Goal: Information Seeking & Learning: Learn about a topic

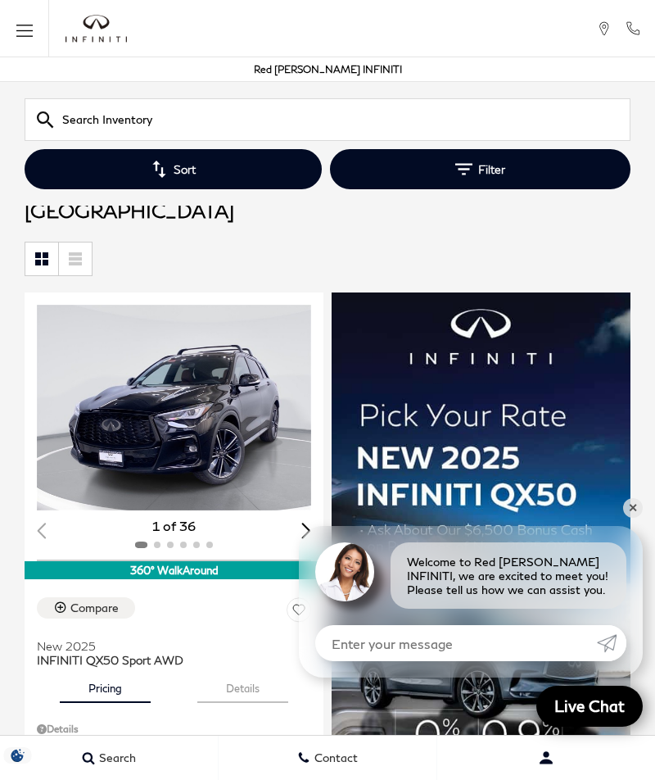
click at [304, 523] on div "Next slide" at bounding box center [306, 531] width 10 height 16
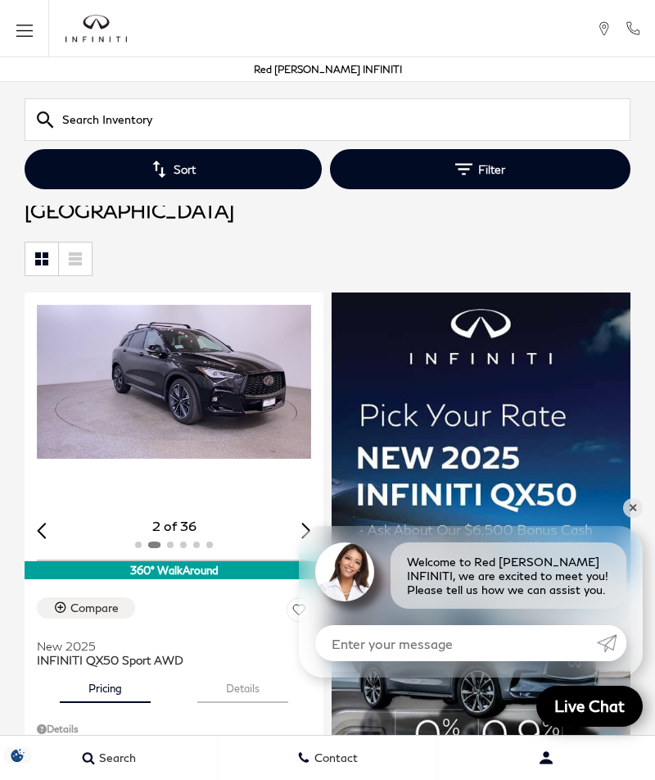
click at [301, 523] on div "Next slide" at bounding box center [306, 531] width 10 height 16
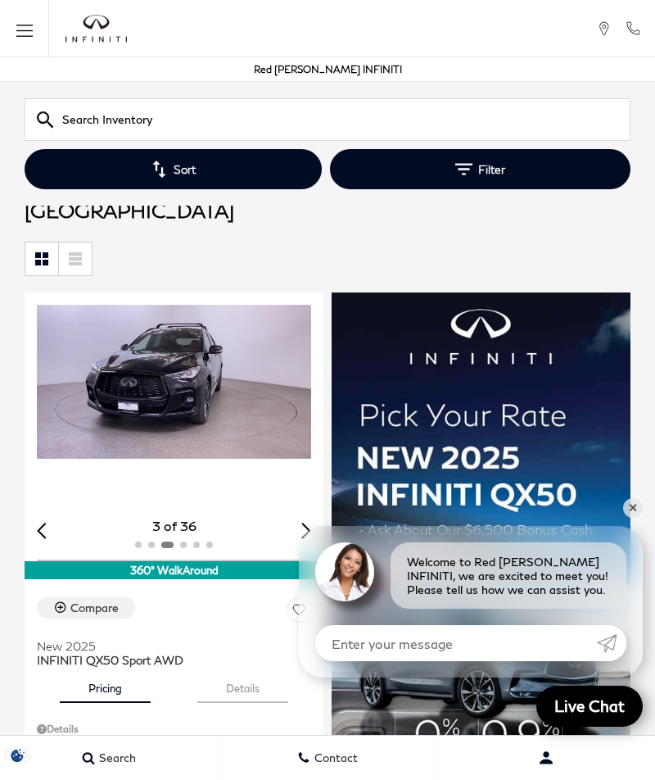
click at [310, 523] on div "Next slide" at bounding box center [306, 531] width 10 height 16
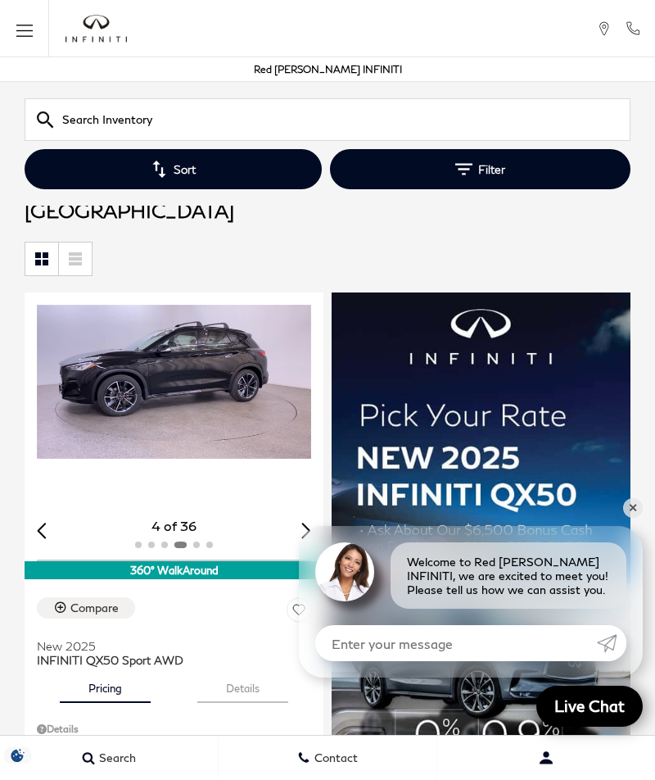
click at [303, 523] on div "Next slide" at bounding box center [306, 531] width 10 height 16
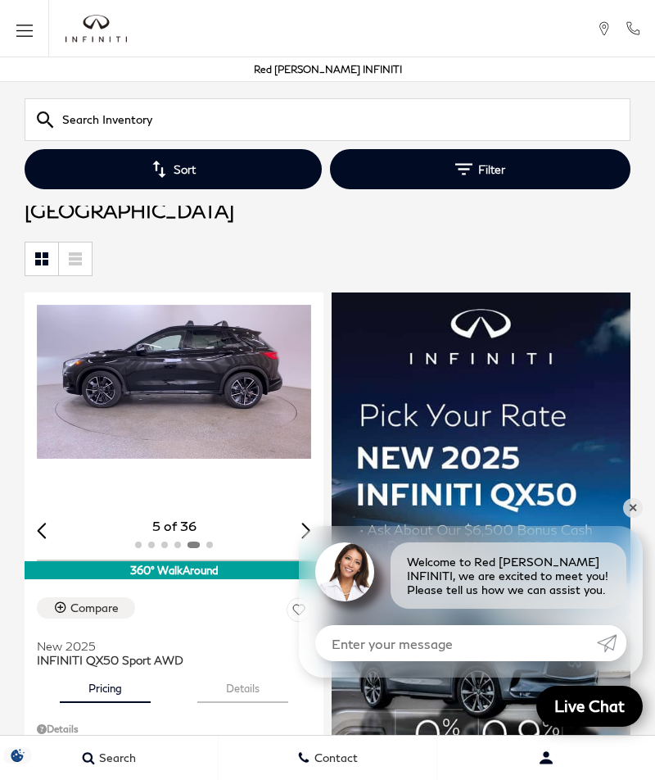
click at [306, 523] on div "Next slide" at bounding box center [306, 531] width 10 height 16
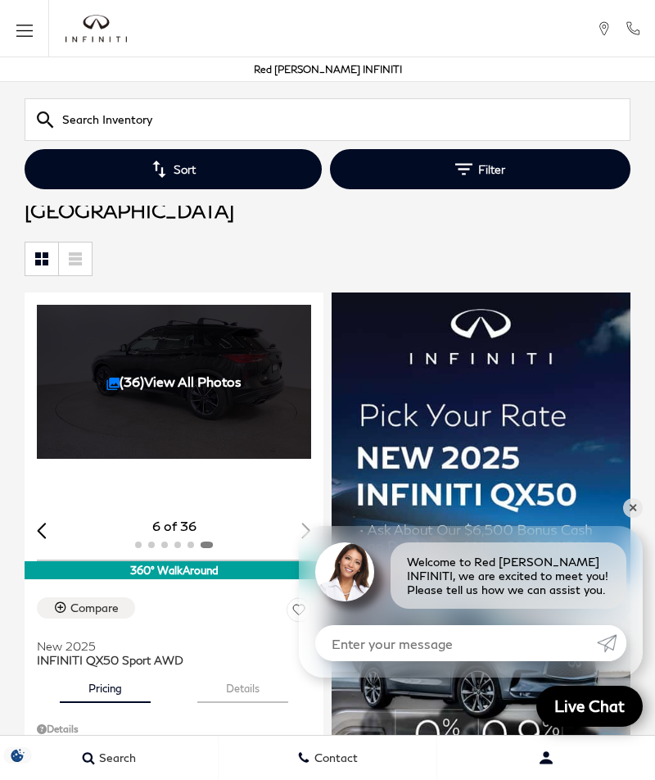
click at [305, 517] on div "6 of 36" at bounding box center [174, 526] width 274 height 18
click at [229, 338] on div "(36) View All Photos" at bounding box center [174, 382] width 274 height 154
click at [123, 374] on link "(36) View All Photos" at bounding box center [173, 382] width 135 height 16
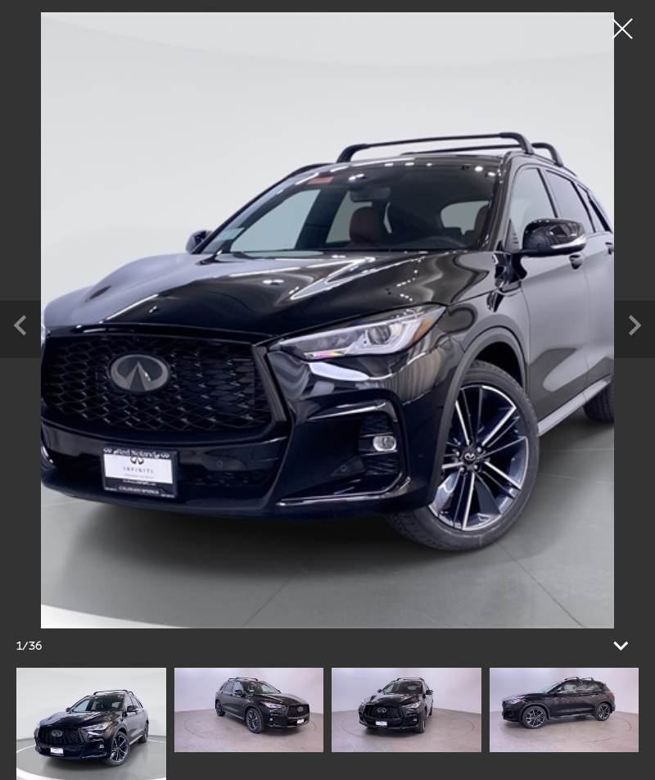
click at [632, 333] on icon "Next slide" at bounding box center [635, 325] width 12 height 20
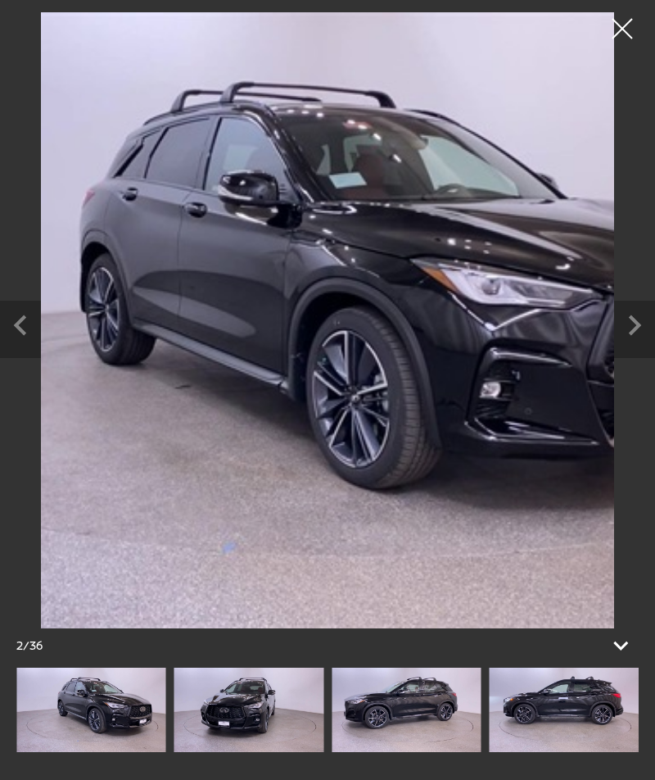
click at [628, 340] on icon "Next slide" at bounding box center [634, 323] width 41 height 45
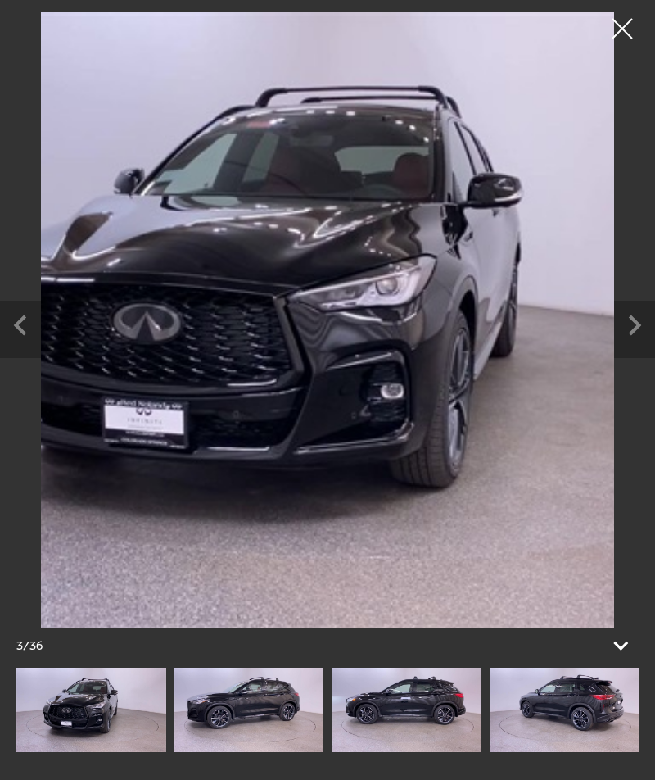
click at [629, 333] on icon "Next slide" at bounding box center [634, 323] width 41 height 45
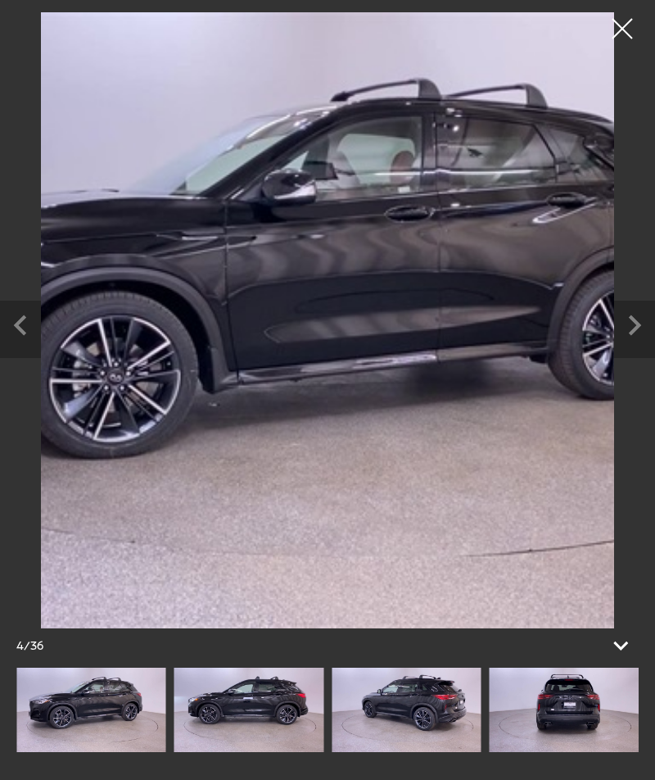
click at [627, 335] on icon "Next slide" at bounding box center [634, 323] width 41 height 45
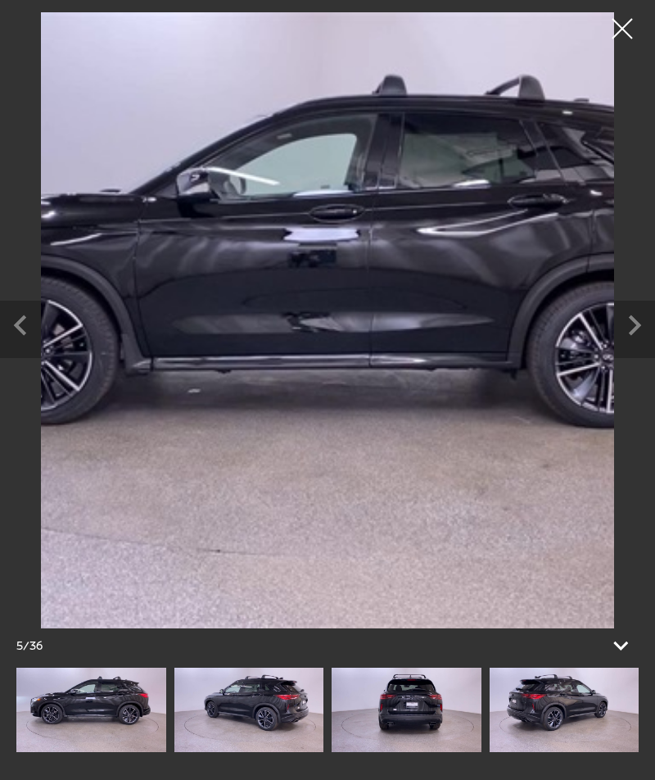
click at [623, 337] on icon "Next slide" at bounding box center [634, 323] width 41 height 45
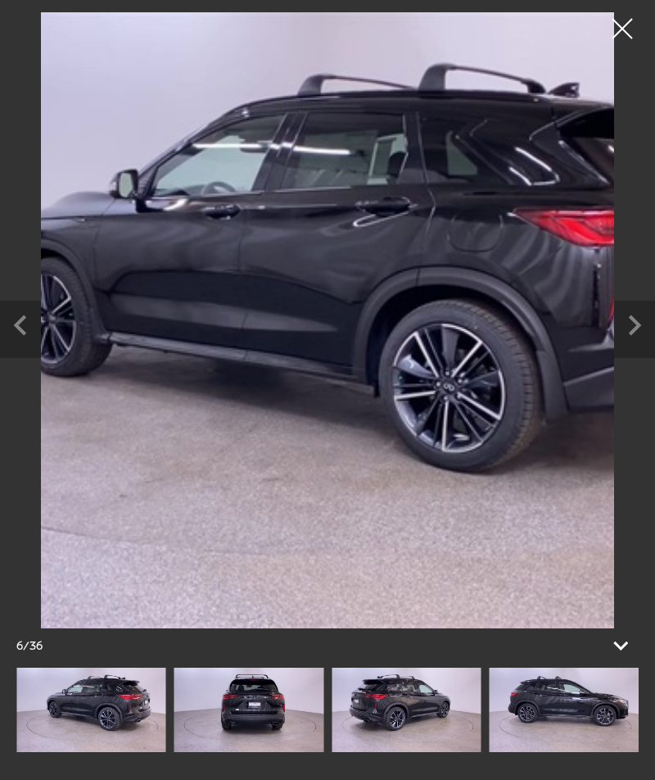
click at [620, 330] on icon "Next slide" at bounding box center [634, 323] width 41 height 45
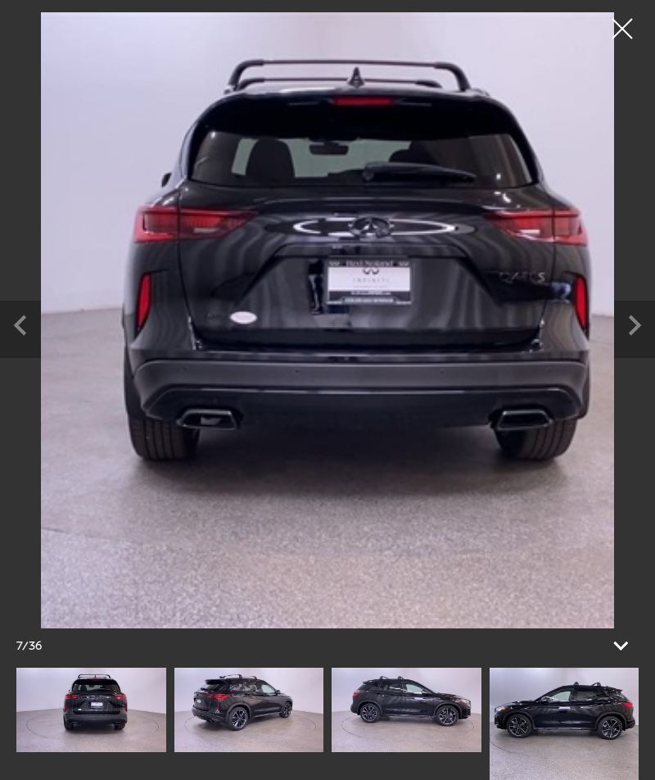
click at [617, 337] on icon "Next slide" at bounding box center [634, 323] width 41 height 45
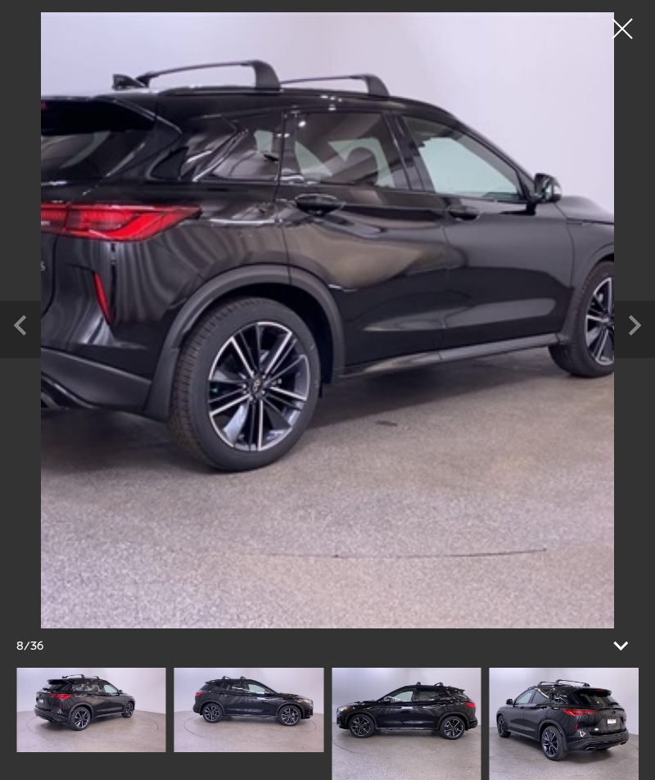
click at [614, 338] on icon "Next slide" at bounding box center [634, 323] width 41 height 45
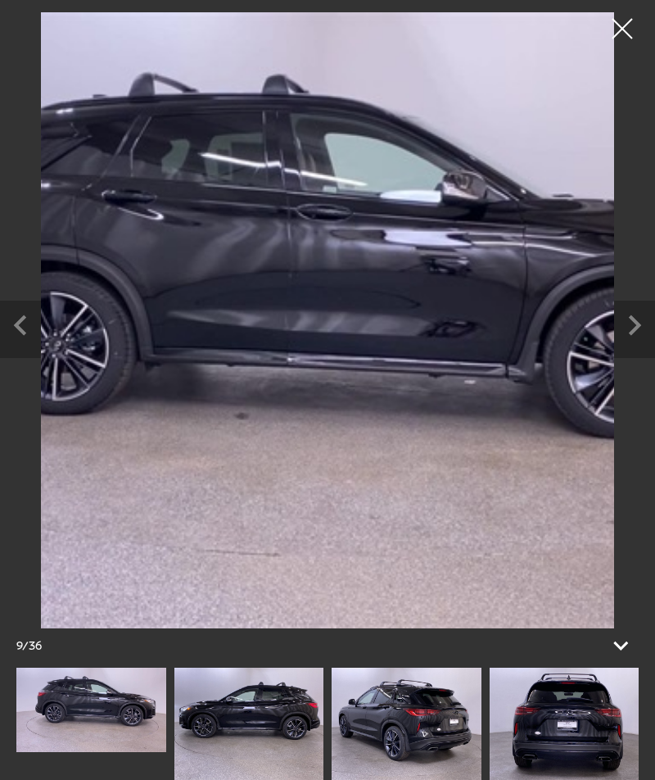
click at [623, 330] on icon "Next slide" at bounding box center [634, 323] width 41 height 45
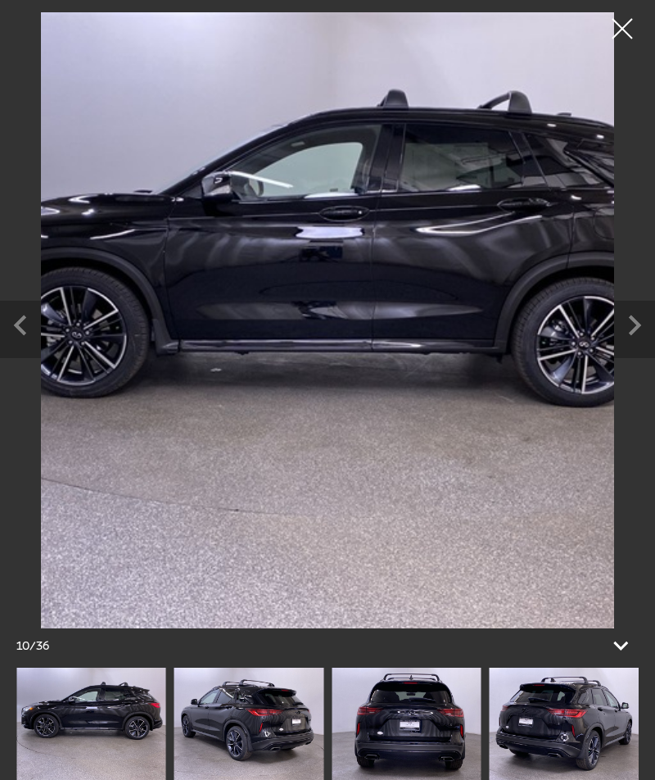
click at [618, 326] on icon "Next slide" at bounding box center [634, 323] width 41 height 45
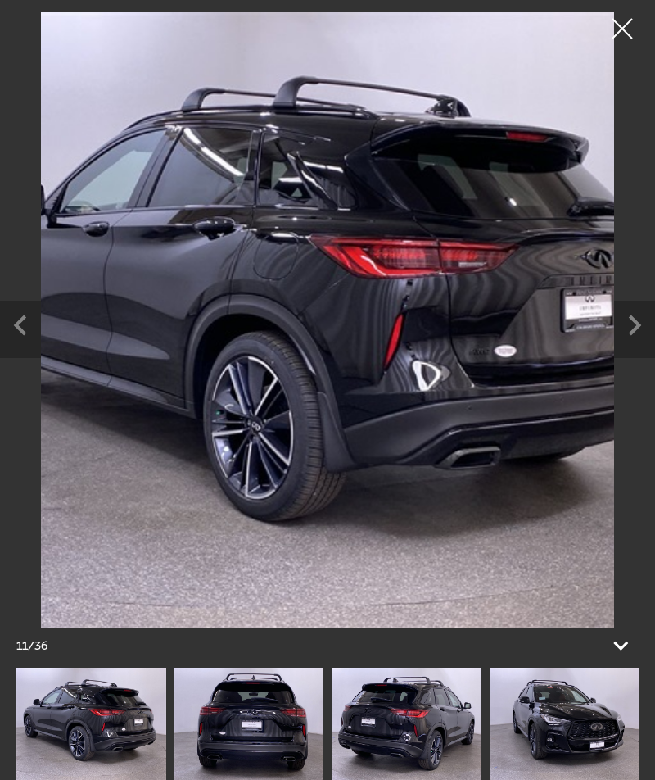
click at [626, 334] on icon "Next slide" at bounding box center [634, 323] width 41 height 45
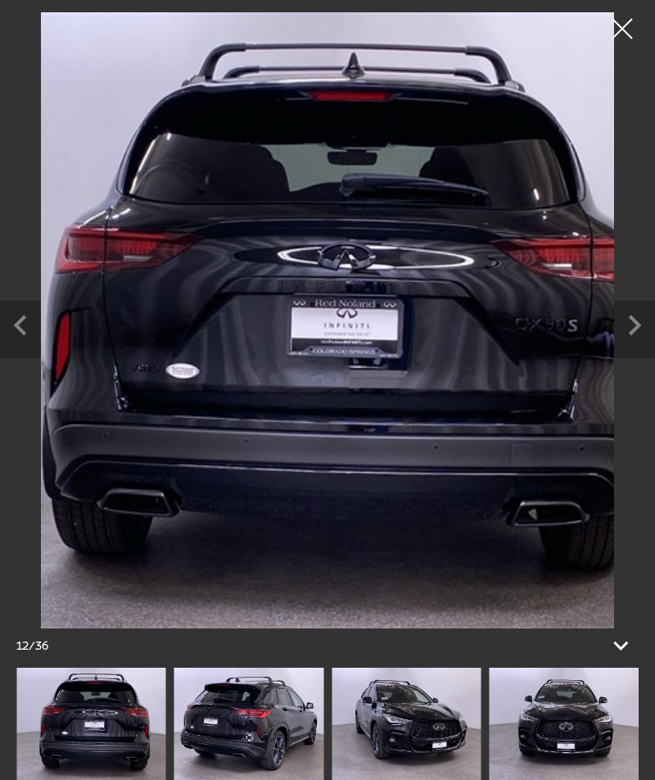
click at [626, 328] on icon "Next slide" at bounding box center [634, 323] width 41 height 45
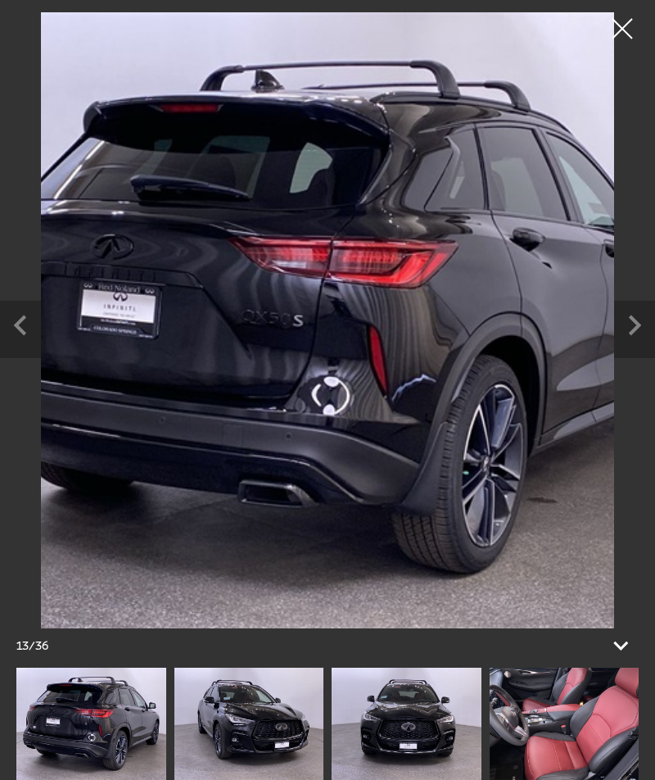
click at [625, 326] on icon "Next slide" at bounding box center [634, 323] width 41 height 45
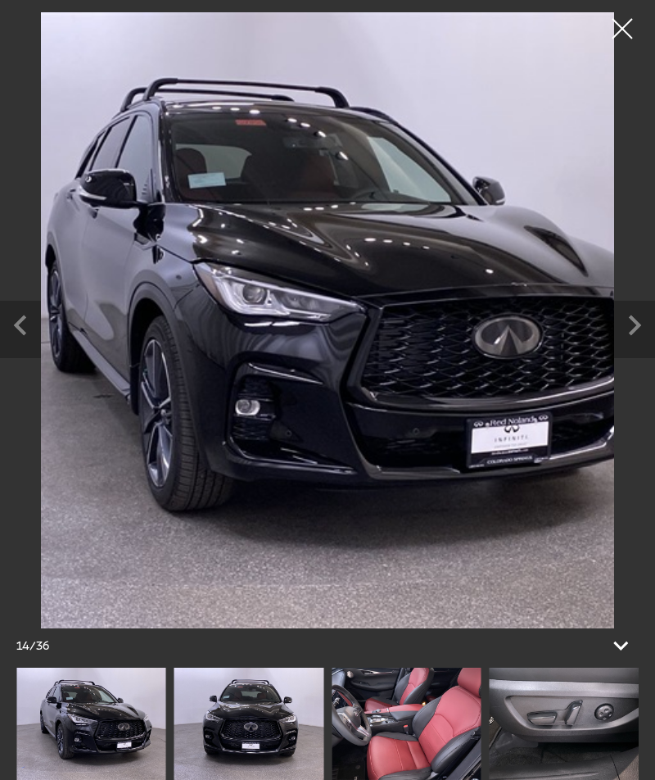
click at [627, 333] on icon "Next slide" at bounding box center [634, 323] width 41 height 45
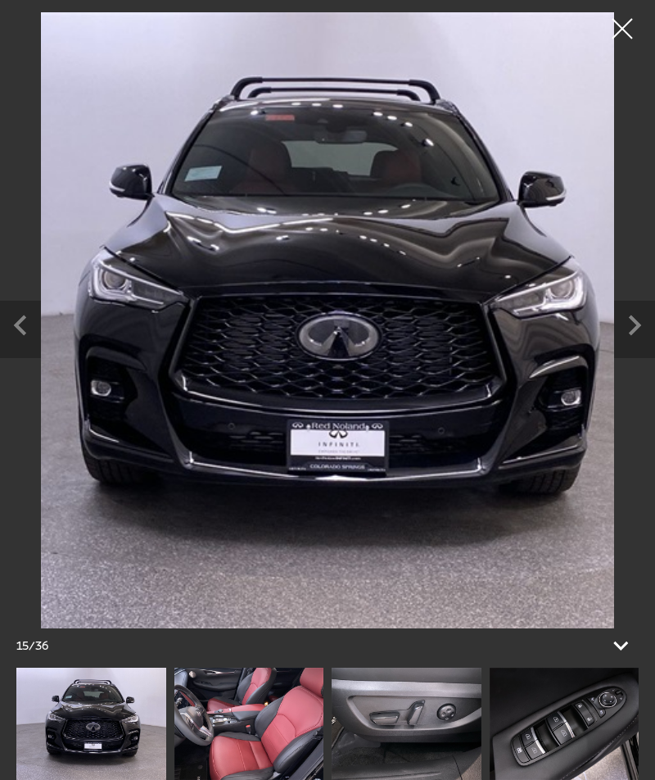
click at [623, 333] on icon "Next slide" at bounding box center [634, 323] width 41 height 45
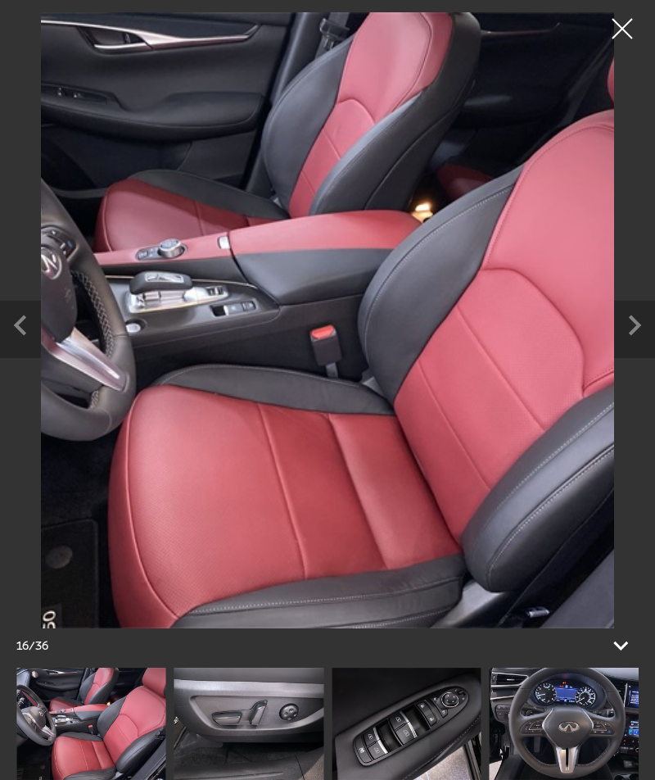
click at [621, 327] on icon "Next slide" at bounding box center [634, 323] width 41 height 45
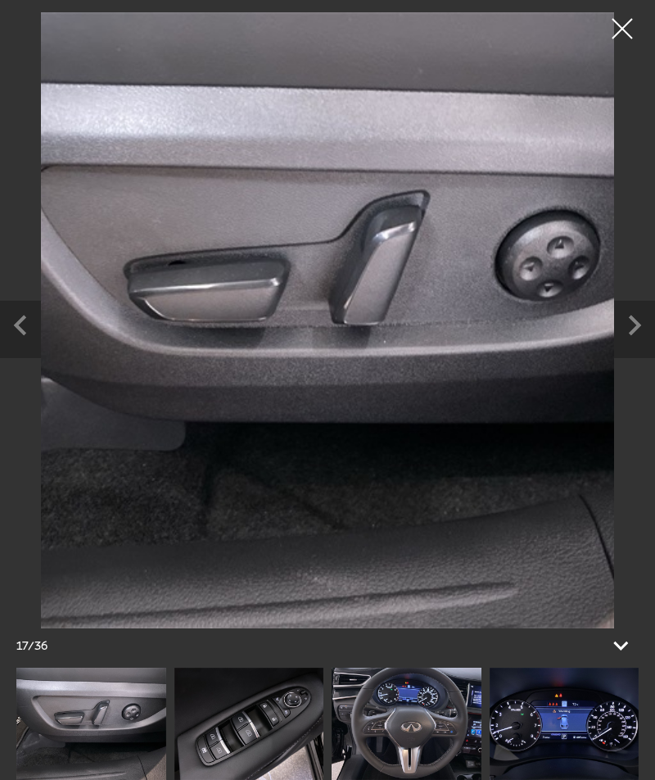
click at [630, 328] on icon "Next slide" at bounding box center [634, 323] width 41 height 45
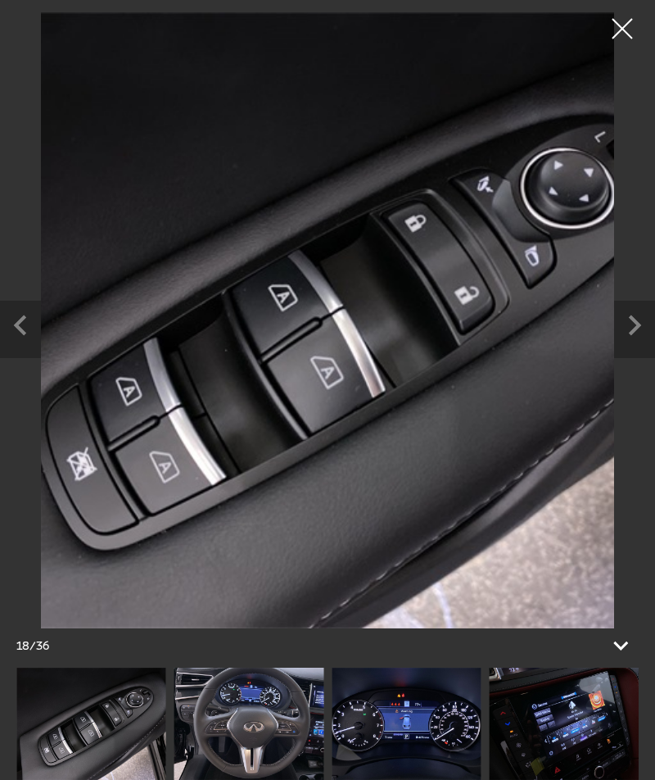
click at [628, 328] on icon "Next slide" at bounding box center [634, 323] width 41 height 45
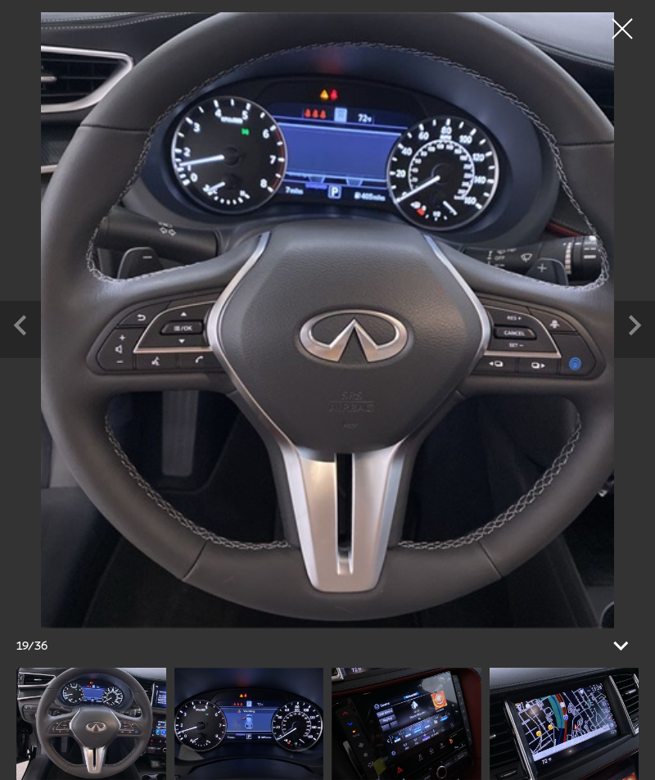
click at [629, 330] on icon "Next slide" at bounding box center [634, 323] width 41 height 45
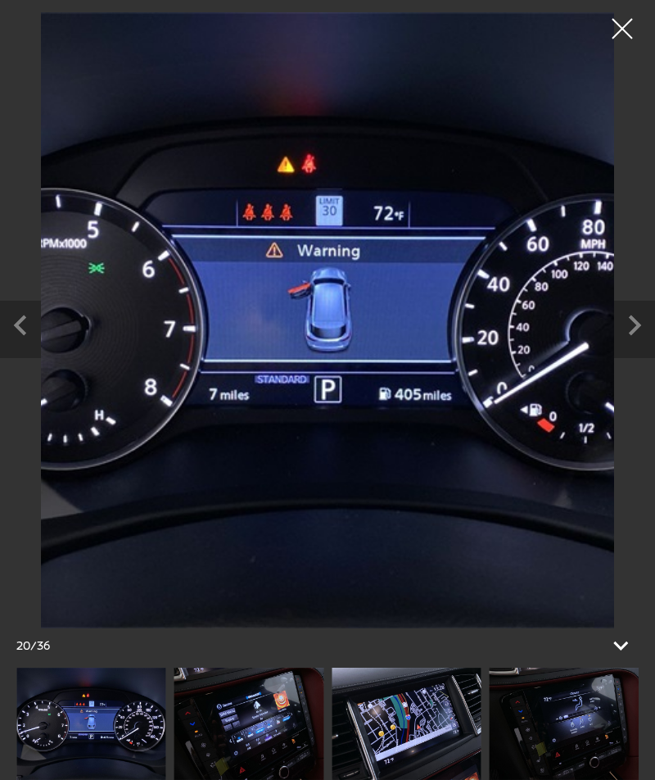
click at [628, 335] on icon "Next slide" at bounding box center [634, 323] width 41 height 45
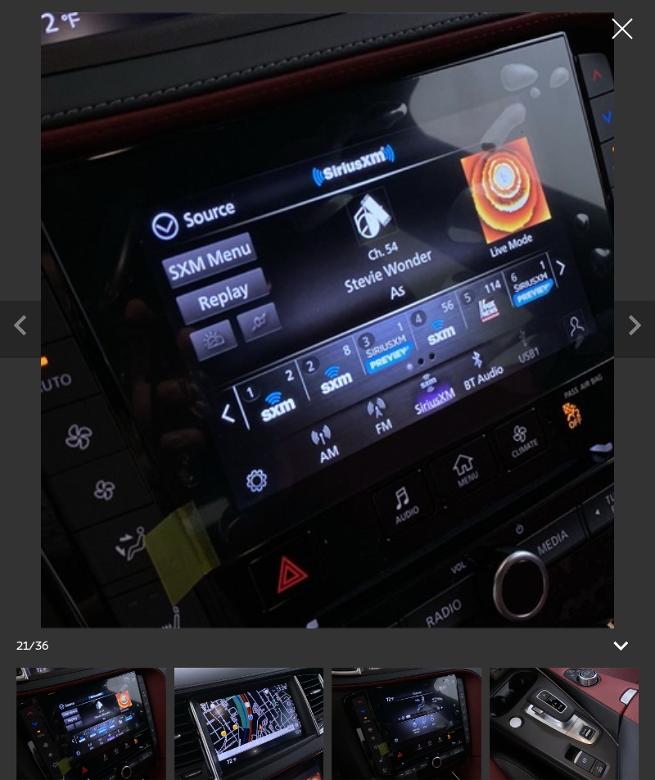
click at [629, 332] on icon "Next slide" at bounding box center [634, 323] width 41 height 45
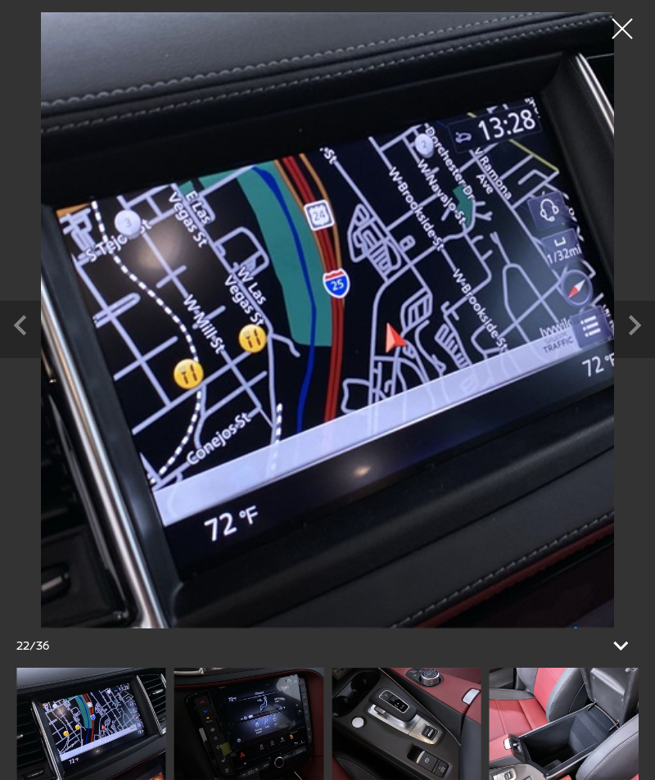
click at [631, 328] on icon "Next slide" at bounding box center [634, 323] width 41 height 45
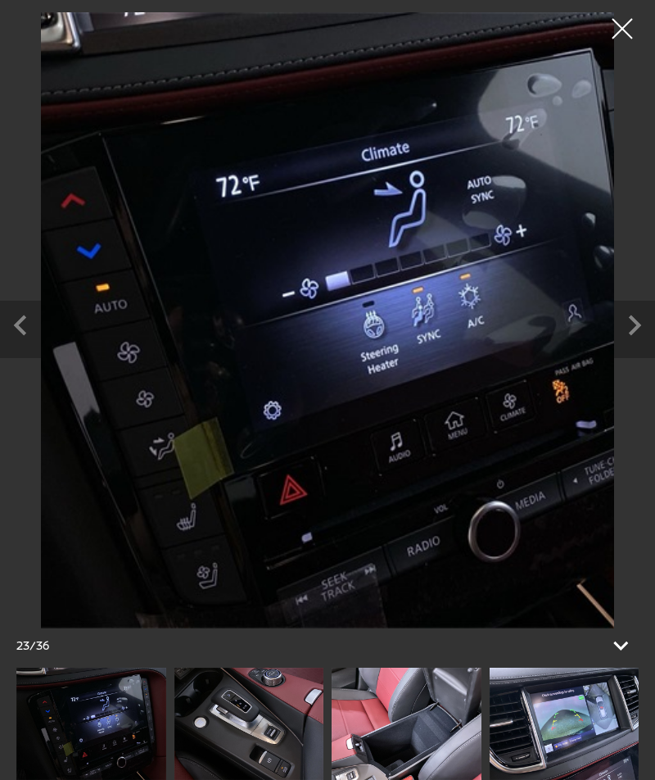
click at [632, 326] on icon "Next slide" at bounding box center [634, 323] width 41 height 45
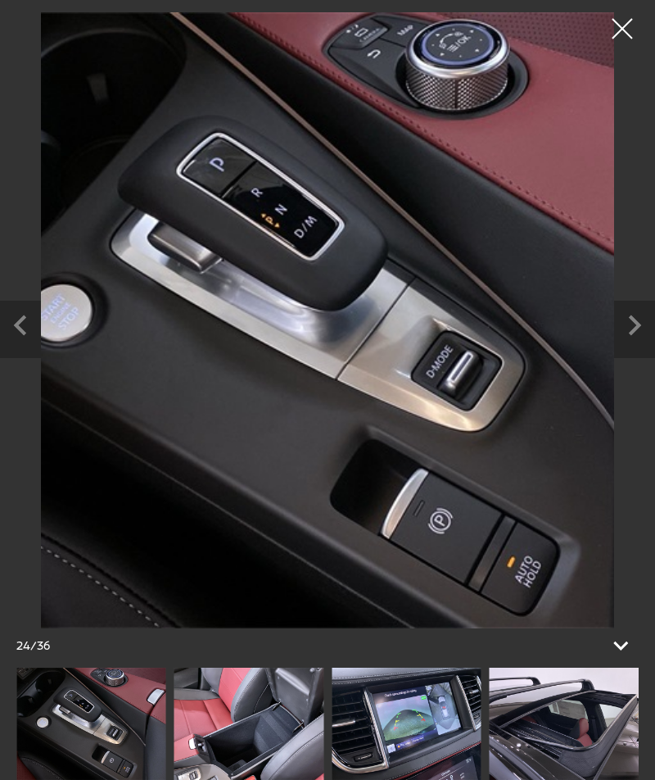
click at [23, 333] on icon "Previous slide" at bounding box center [20, 325] width 12 height 20
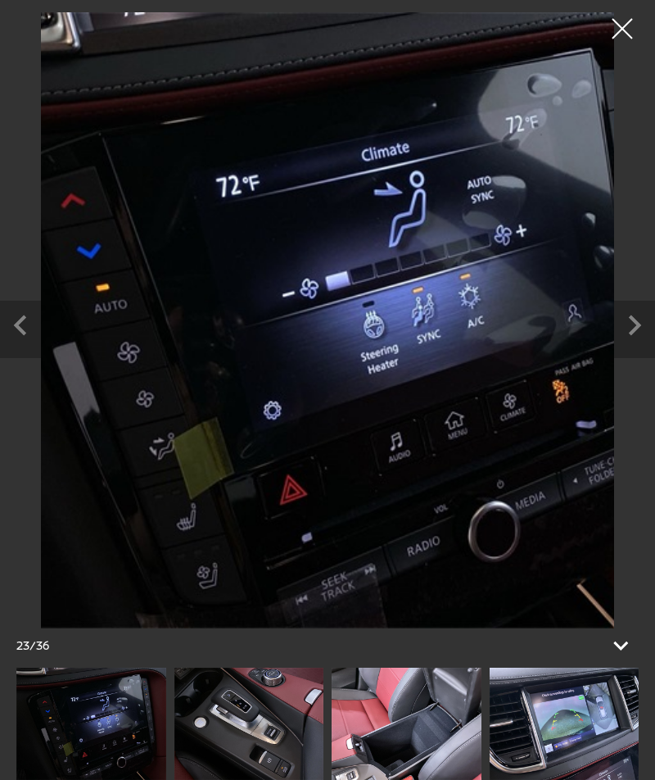
click at [630, 331] on icon "Next slide" at bounding box center [634, 323] width 41 height 45
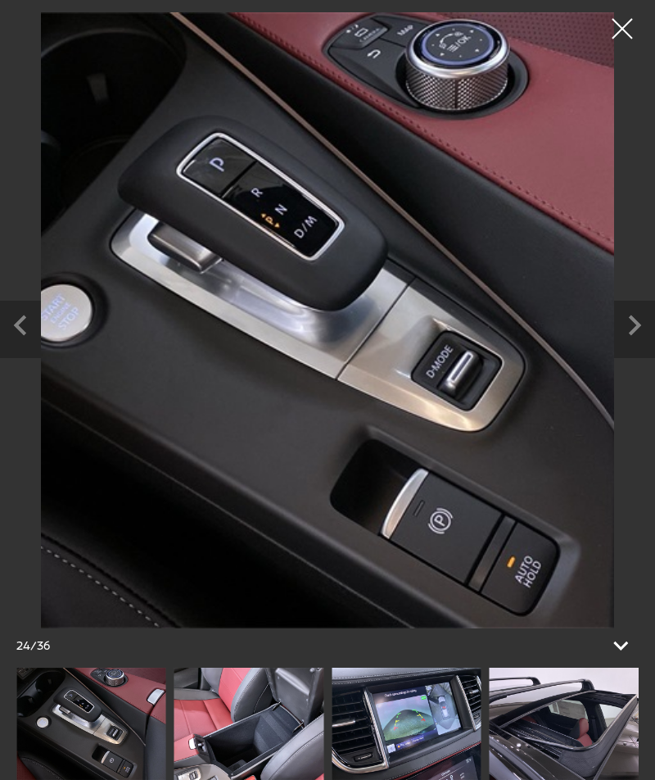
click at [631, 328] on icon "Next slide" at bounding box center [634, 323] width 41 height 45
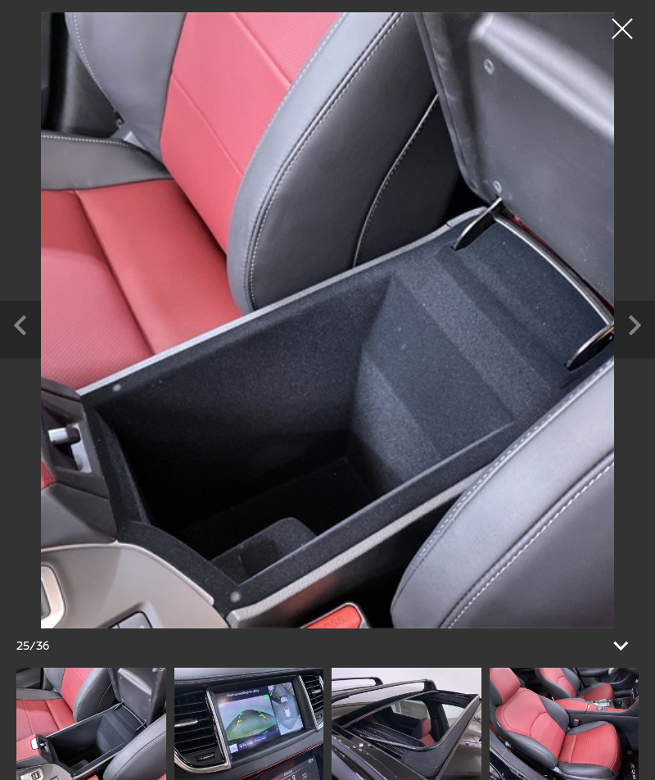
click at [628, 324] on icon "Next slide" at bounding box center [634, 323] width 41 height 45
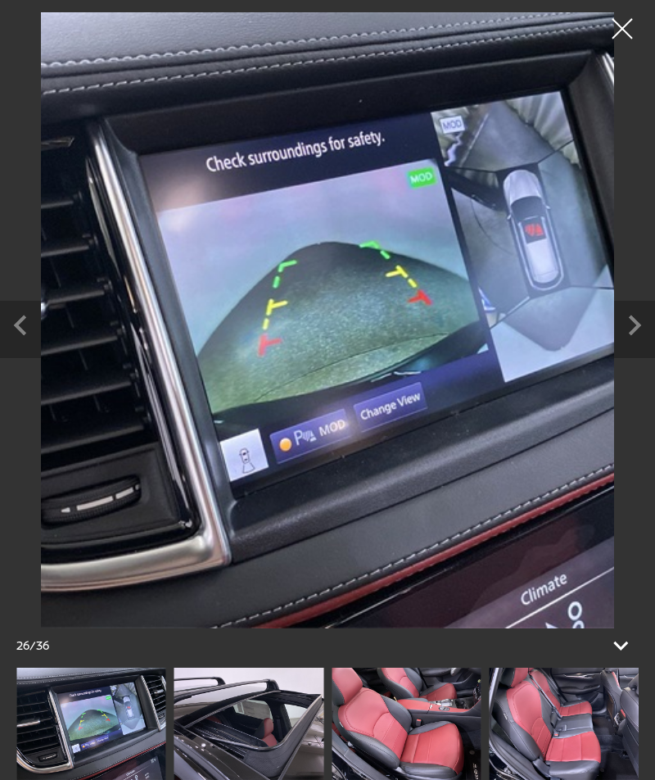
click at [623, 332] on icon "Next slide" at bounding box center [634, 323] width 41 height 45
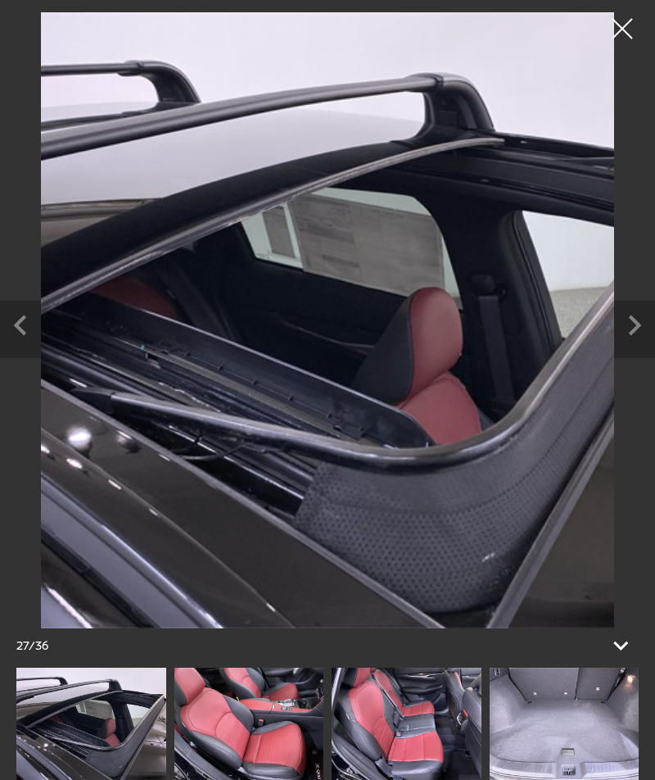
click at [638, 316] on icon "Next slide" at bounding box center [634, 323] width 41 height 45
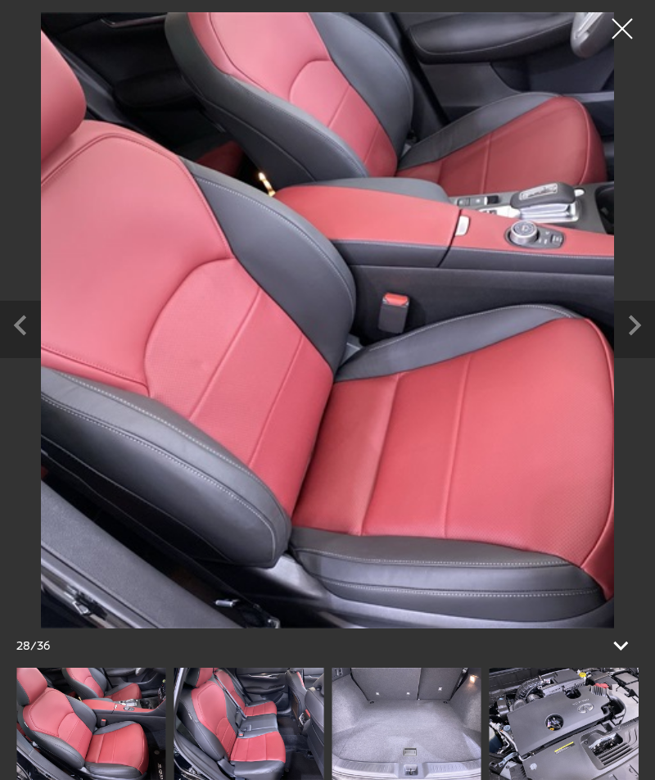
click at [637, 323] on icon "Next slide" at bounding box center [635, 325] width 12 height 20
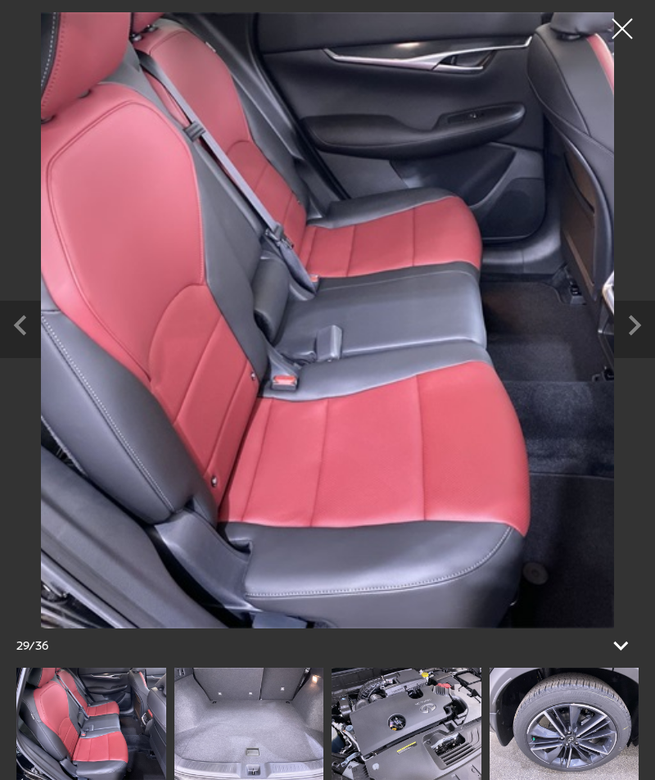
click at [631, 329] on icon "Next slide" at bounding box center [634, 323] width 41 height 45
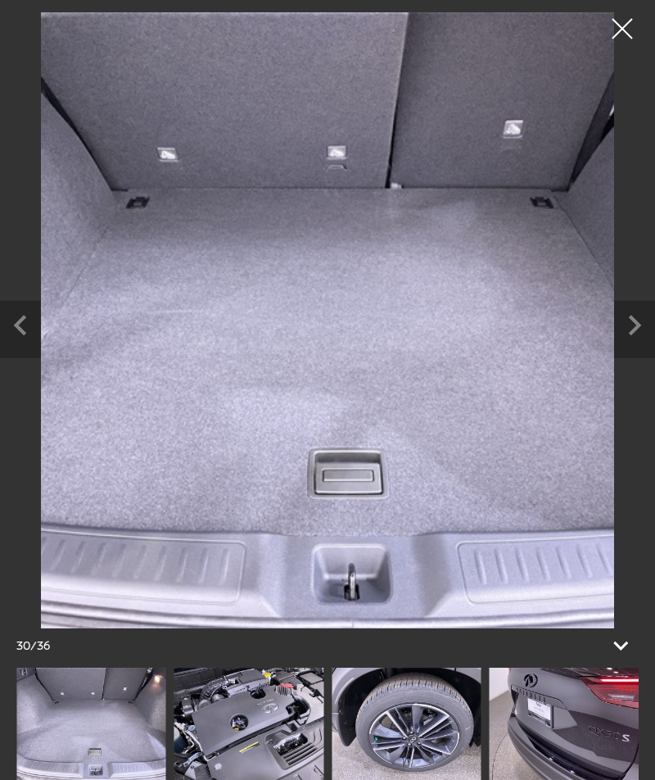
click at [623, 333] on icon "Next slide" at bounding box center [634, 323] width 41 height 45
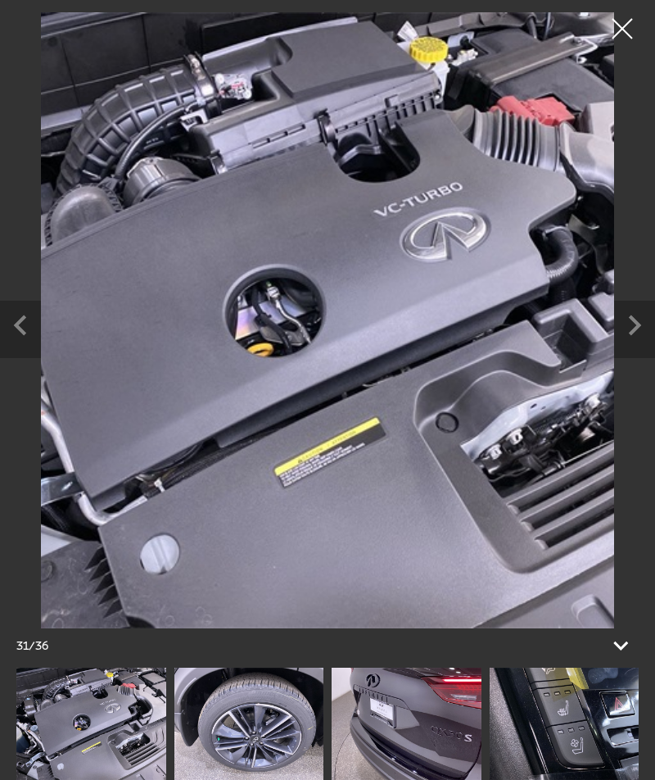
click at [632, 329] on icon "Next slide" at bounding box center [634, 323] width 41 height 45
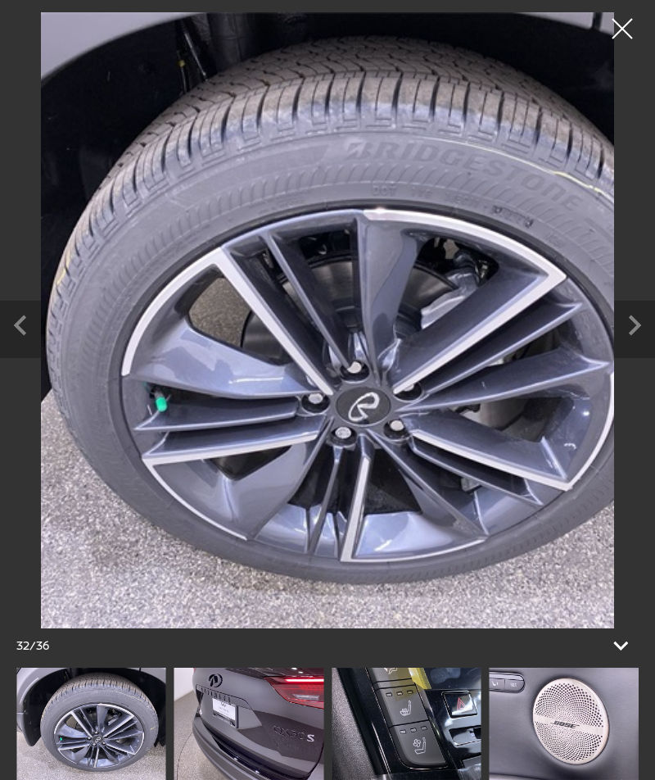
click at [628, 329] on icon "Next slide" at bounding box center [634, 323] width 41 height 45
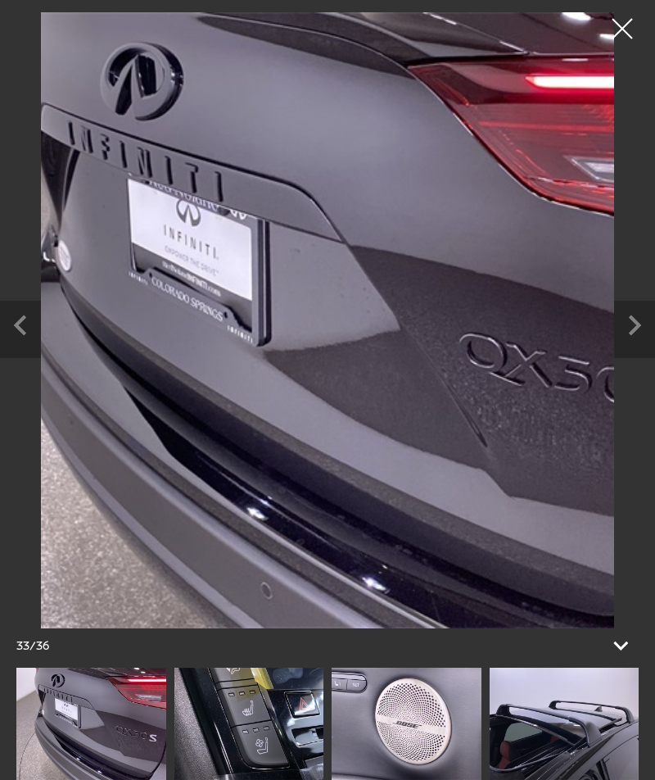
click at [625, 330] on icon "Next slide" at bounding box center [634, 323] width 41 height 45
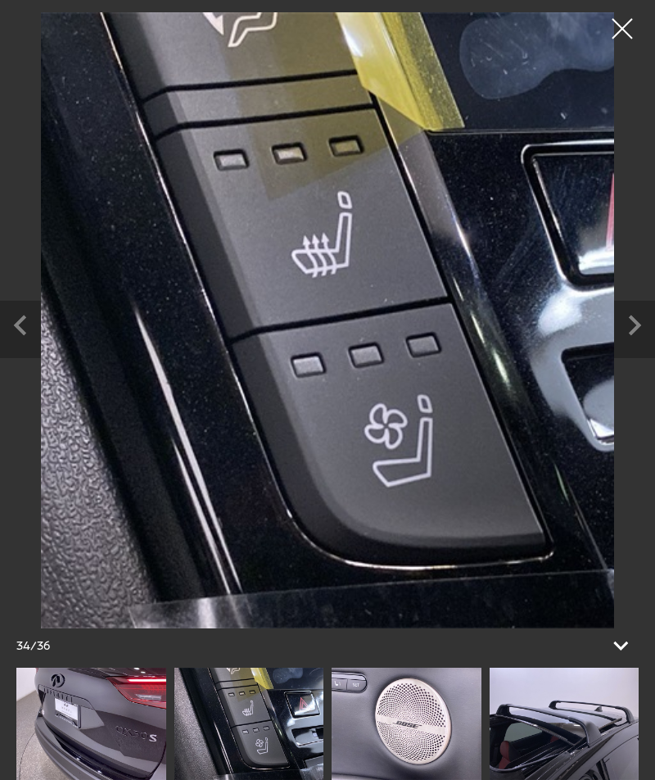
click at [629, 330] on icon "Next slide" at bounding box center [634, 323] width 41 height 45
